Goal: Task Accomplishment & Management: Check status

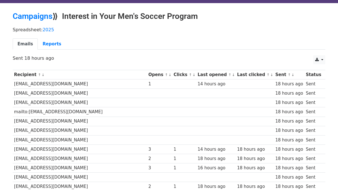
scroll to position [18, 0]
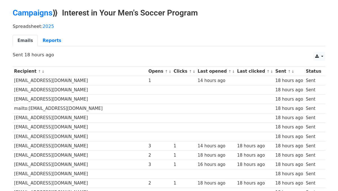
drag, startPoint x: 7, startPoint y: 6, endPoint x: 9, endPoint y: 14, distance: 7.3
click at [52, 38] on link "Reports" at bounding box center [52, 41] width 28 height 12
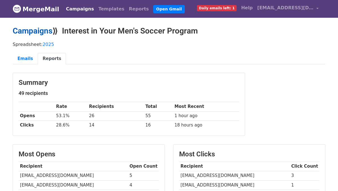
click at [47, 30] on link "Campaigns" at bounding box center [33, 30] width 40 height 9
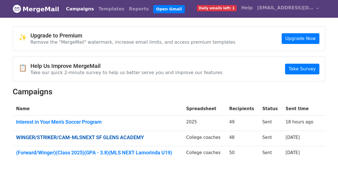
click at [32, 136] on link "WINGER/STRIKER/CAM-MLSNEXT SF GLENS ACADEMY" at bounding box center [97, 137] width 163 height 6
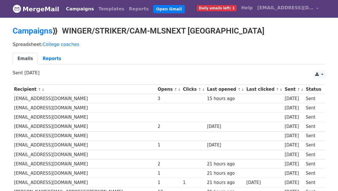
drag, startPoint x: 65, startPoint y: 28, endPoint x: 237, endPoint y: 38, distance: 173.0
click at [237, 38] on div "Campaigns ⟫ WINGER/STRIKER/CAM-MLSNEXT SF GLENS ACADEMY" at bounding box center [168, 32] width 321 height 12
copy h2 "WINGER/STRIKER/CAM-MLSNEXT SF GLENS ACADEMY"
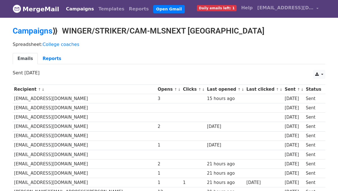
copy h2 "WINGER/STRIKER/CAM-MLSNEXT SF GLENS ACADEMY"
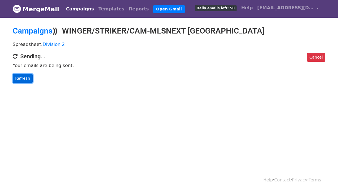
click at [21, 80] on link "Refresh" at bounding box center [23, 78] width 20 height 9
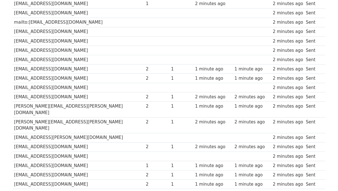
scroll to position [418, 0]
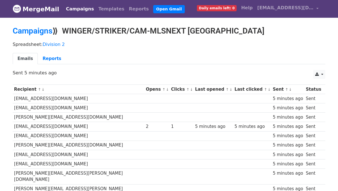
click at [217, 8] on span "Daily emails left: 0" at bounding box center [217, 8] width 40 height 6
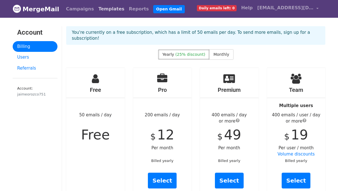
click at [101, 8] on link "Templates" at bounding box center [111, 8] width 30 height 11
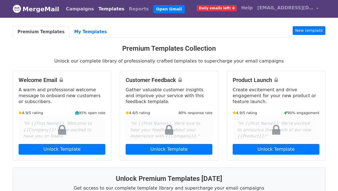
click at [75, 8] on link "Campaigns" at bounding box center [80, 8] width 32 height 11
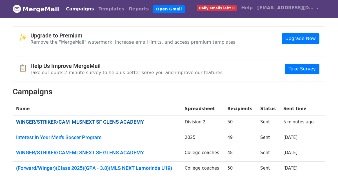
click at [103, 120] on link "WINGER/STRIKER/CAM-MLSNEXT SF GLENS ACADEMY" at bounding box center [97, 122] width 162 height 6
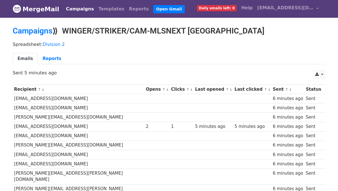
scroll to position [6, 0]
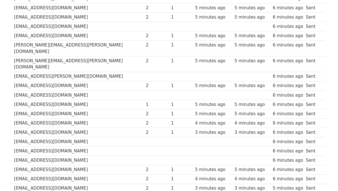
scroll to position [418, 0]
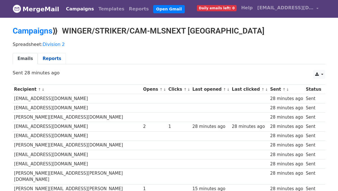
click at [48, 59] on link "Reports" at bounding box center [52, 59] width 28 height 12
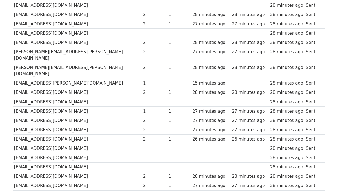
scroll to position [418, 0]
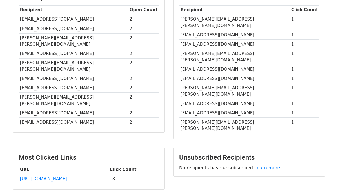
scroll to position [180, 0]
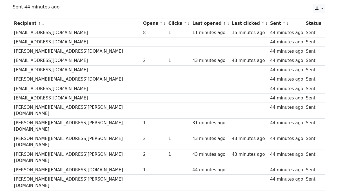
scroll to position [55, 0]
